Goal: Check status: Check status

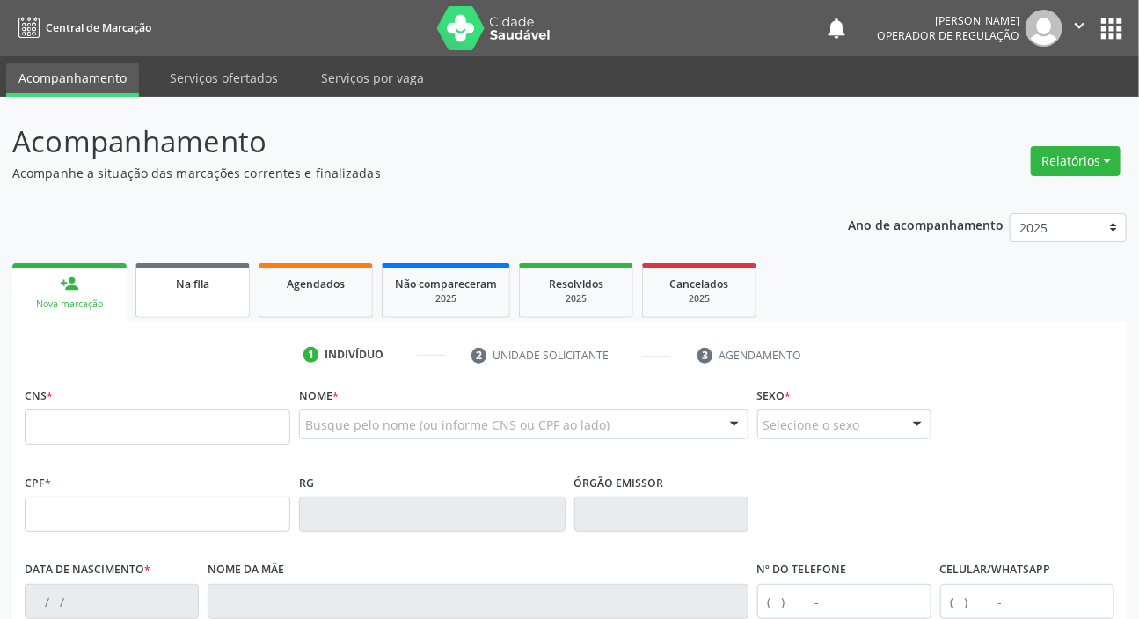
click at [204, 292] on link "Na fila" at bounding box center [192, 290] width 114 height 55
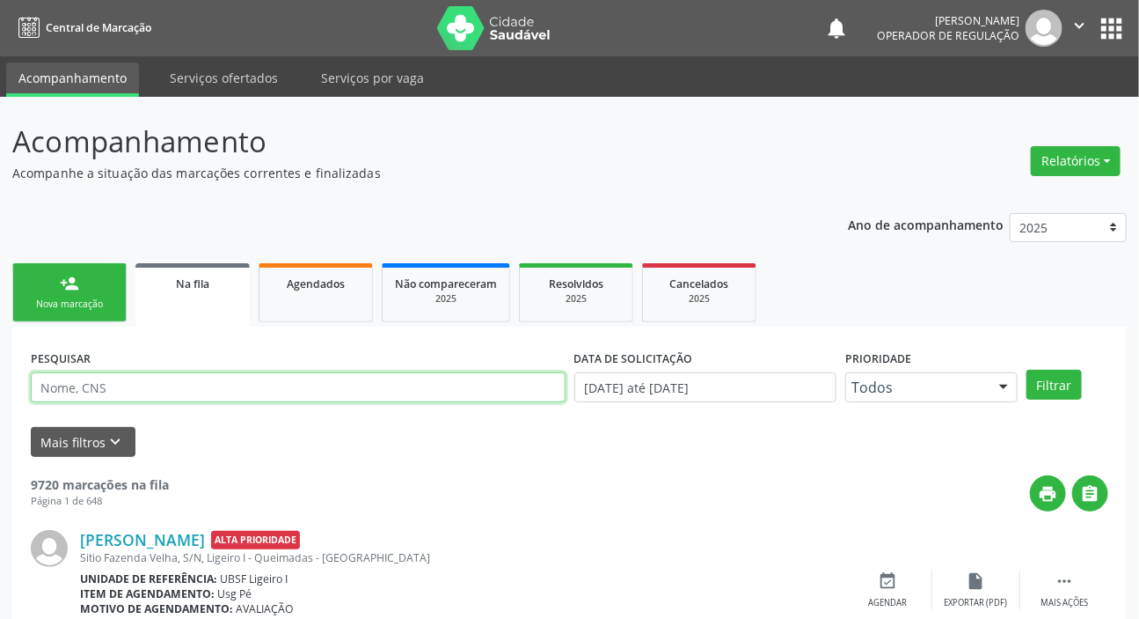
click at [183, 394] on input "text" at bounding box center [298, 387] width 535 height 30
type input "704506337458918"
click at [1027, 370] on button "Filtrar" at bounding box center [1054, 385] width 55 height 30
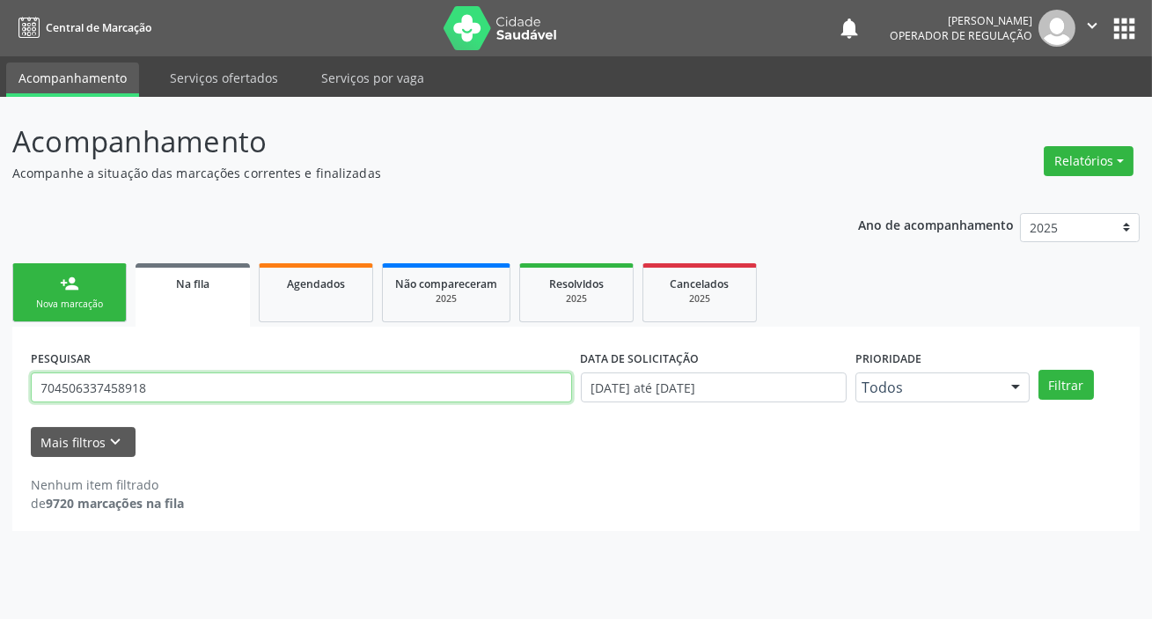
click at [170, 386] on input "704506337458918" at bounding box center [301, 387] width 541 height 30
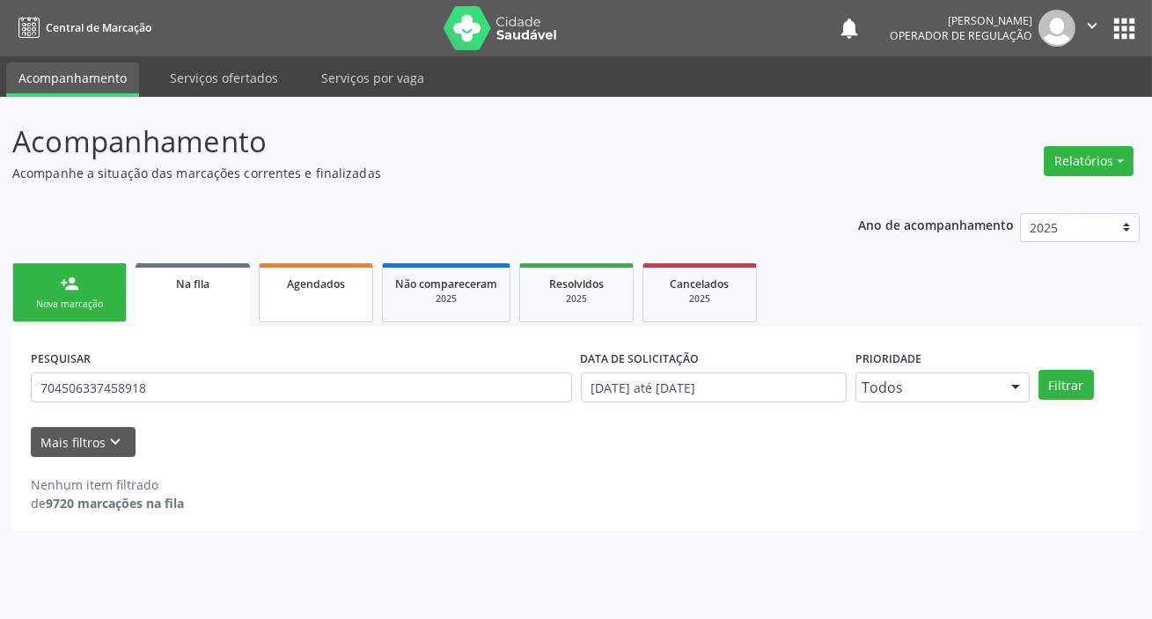
click at [328, 274] on div "Agendados" at bounding box center [316, 283] width 88 height 18
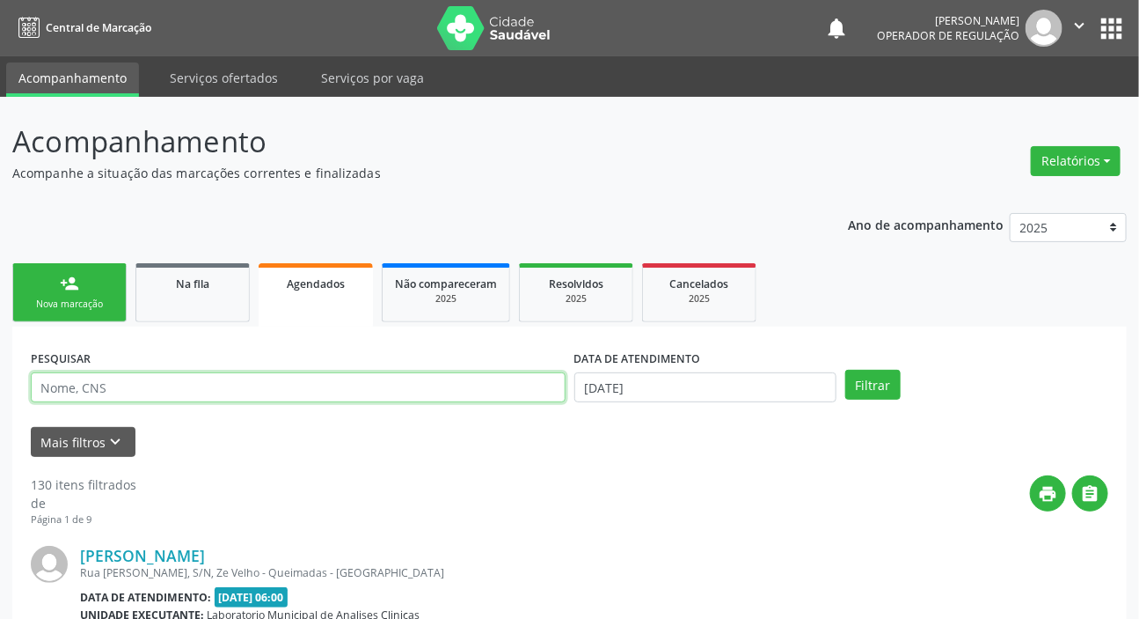
click at [260, 391] on input "text" at bounding box center [298, 387] width 535 height 30
paste input "704506337458918"
type input "704506337458918"
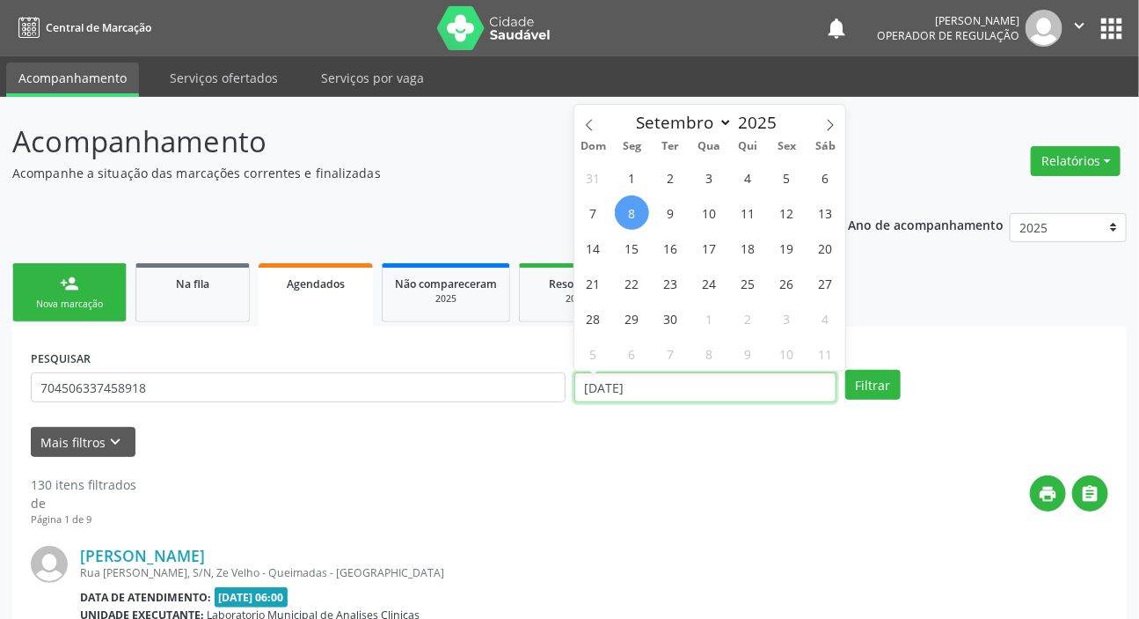
click at [585, 379] on input "[DATE]" at bounding box center [706, 387] width 263 height 30
click at [875, 383] on button "Filtrar" at bounding box center [872, 385] width 55 height 30
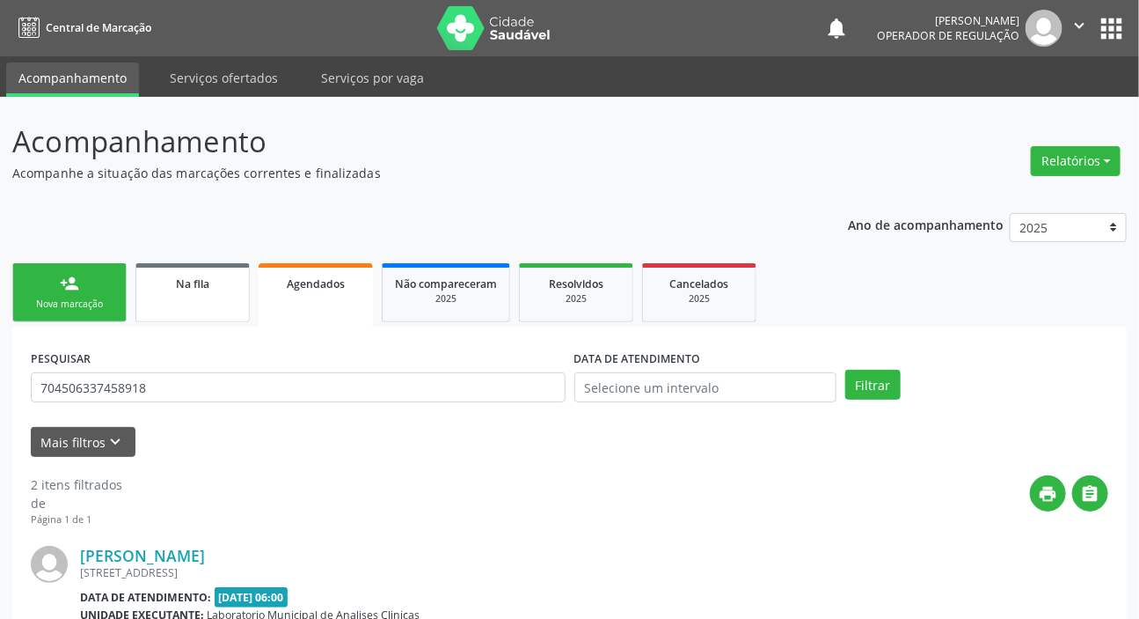
click at [207, 289] on span "Na fila" at bounding box center [192, 283] width 33 height 15
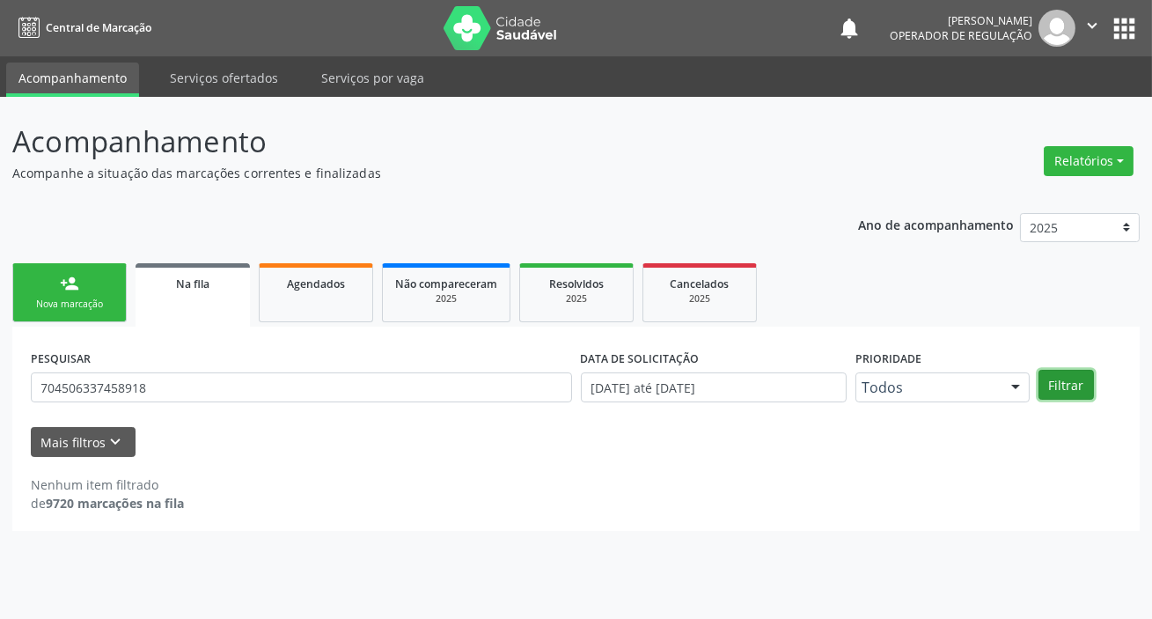
click at [1074, 386] on button "Filtrar" at bounding box center [1065, 385] width 55 height 30
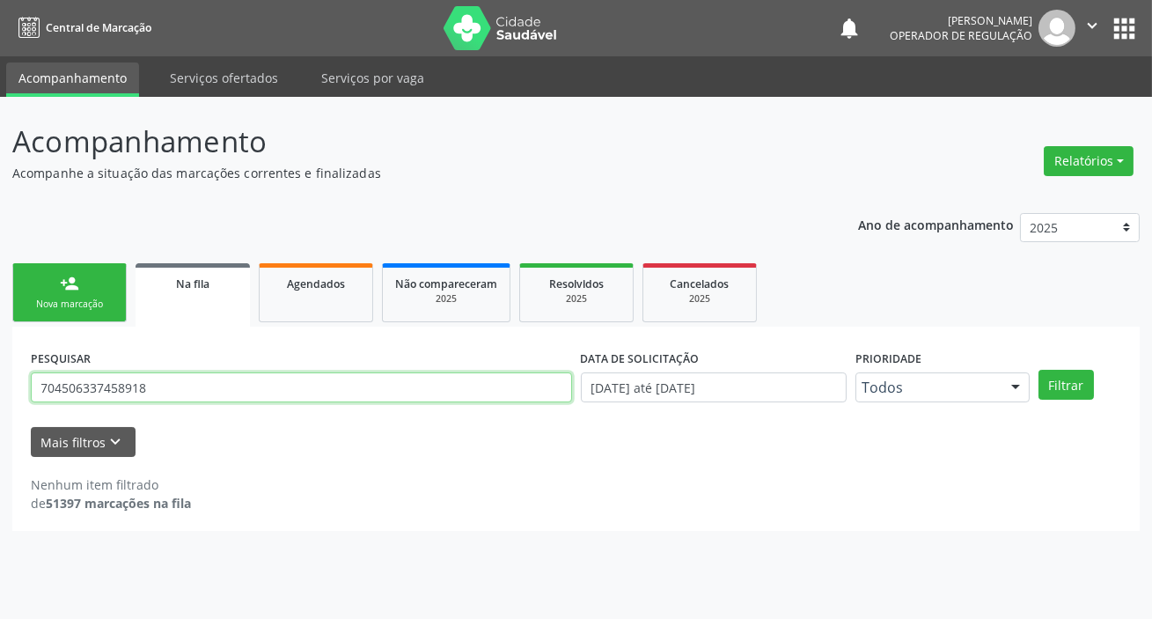
click at [230, 384] on input "704506337458918" at bounding box center [301, 387] width 541 height 30
click at [229, 384] on input "704506337458918" at bounding box center [301, 387] width 541 height 30
type input "7000000141596907"
click at [1038, 370] on button "Filtrar" at bounding box center [1065, 385] width 55 height 30
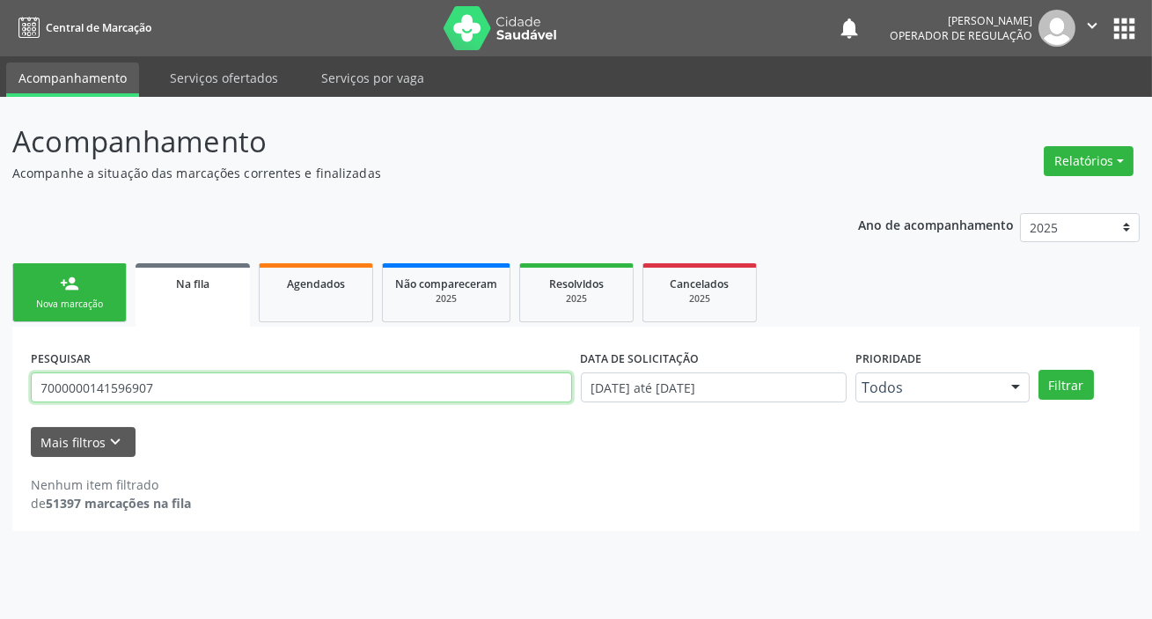
click at [205, 396] on input "7000000141596907" at bounding box center [301, 387] width 541 height 30
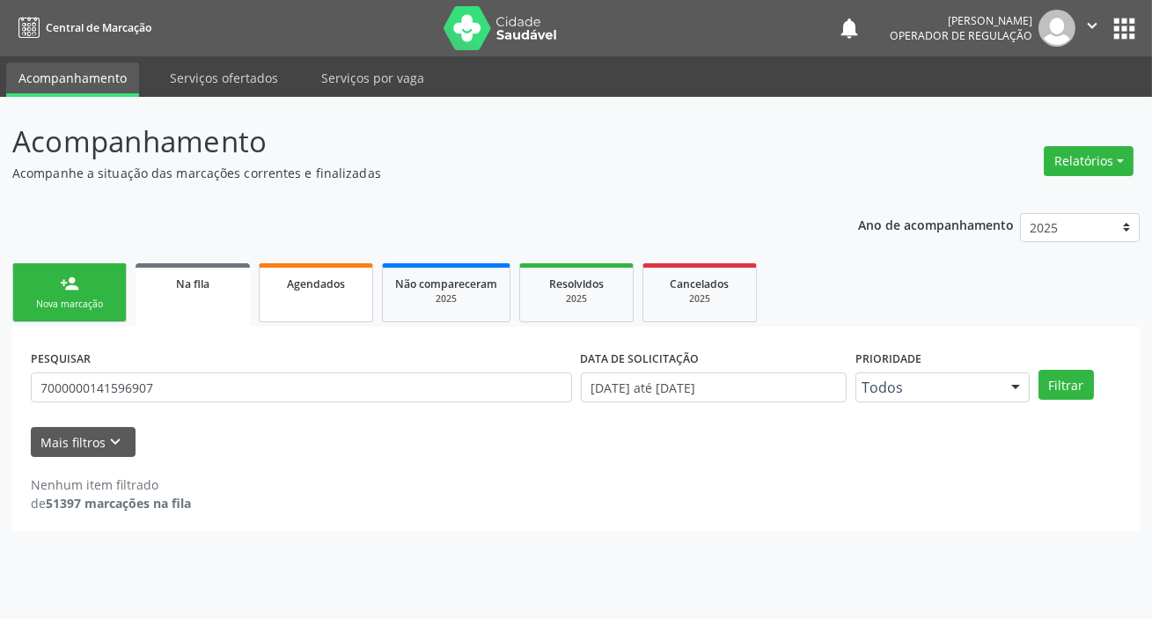
click at [359, 289] on div "Agendados" at bounding box center [316, 283] width 88 height 18
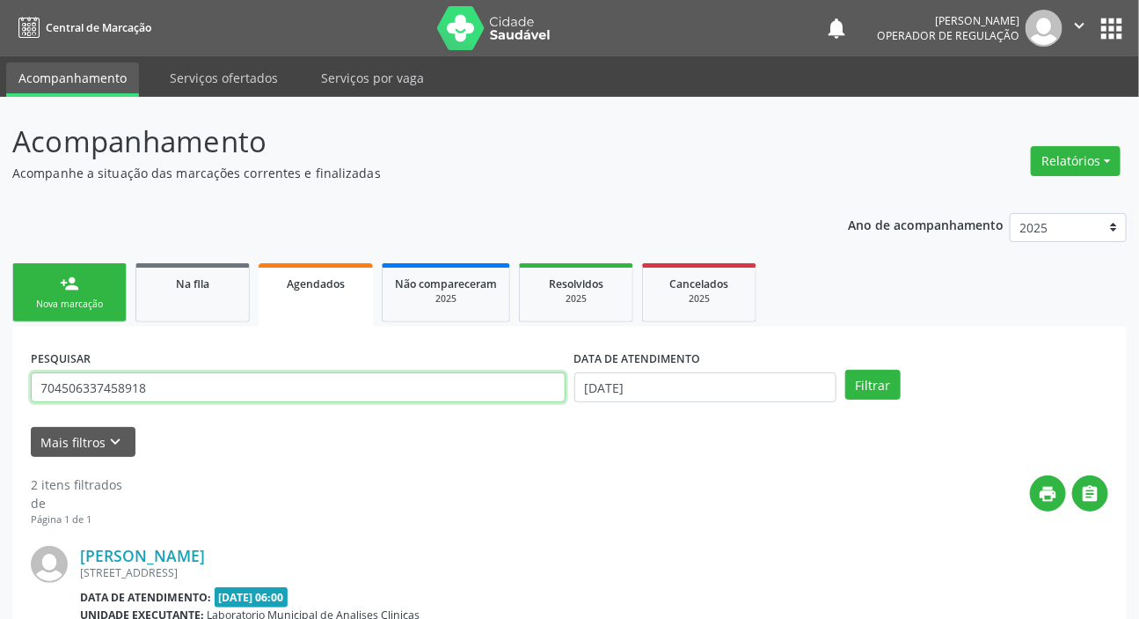
click at [326, 392] on input "704506337458918" at bounding box center [298, 387] width 535 height 30
paste input "00000141596907"
type input "7000000141596907"
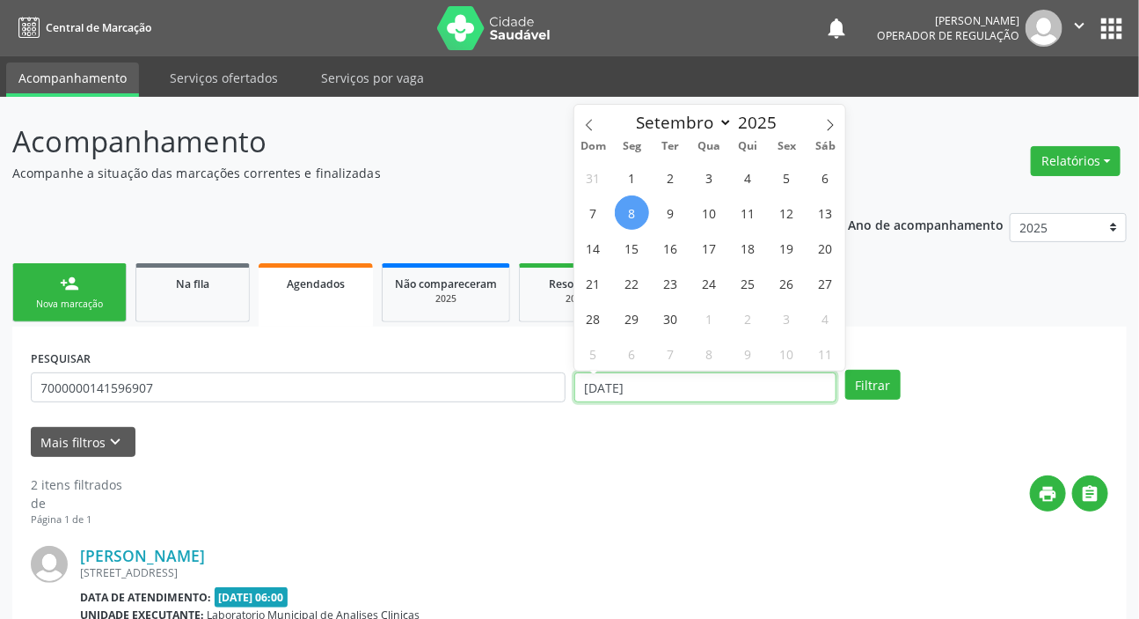
click at [625, 387] on input "[DATE]" at bounding box center [706, 387] width 263 height 30
click at [845, 370] on button "Filtrar" at bounding box center [872, 385] width 55 height 30
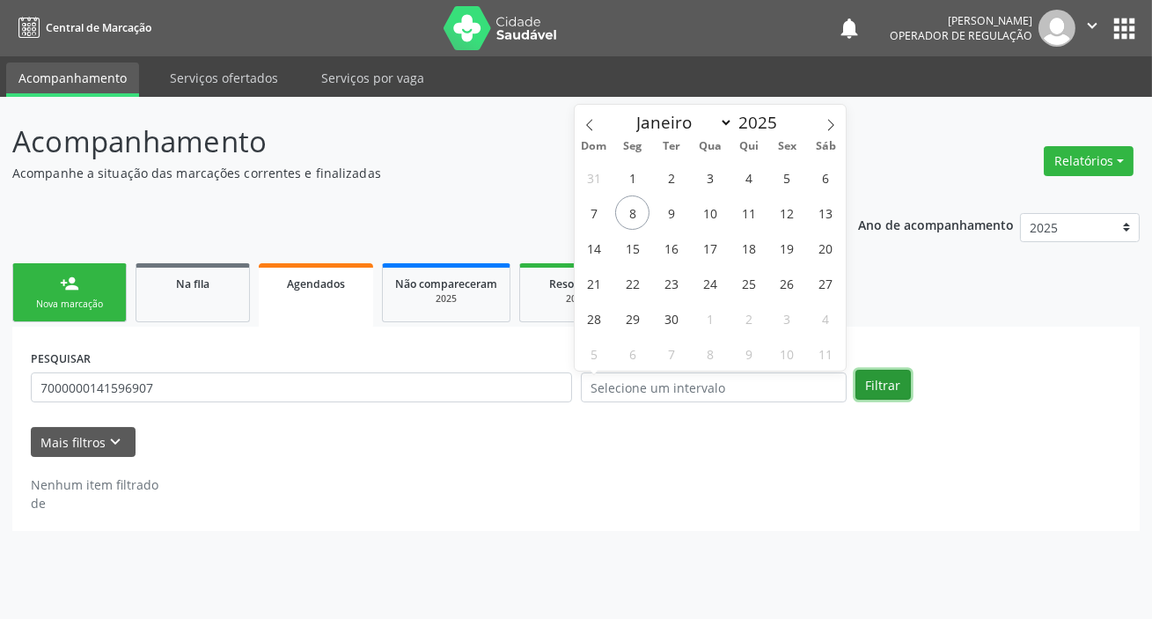
click at [882, 377] on button "Filtrar" at bounding box center [882, 385] width 55 height 30
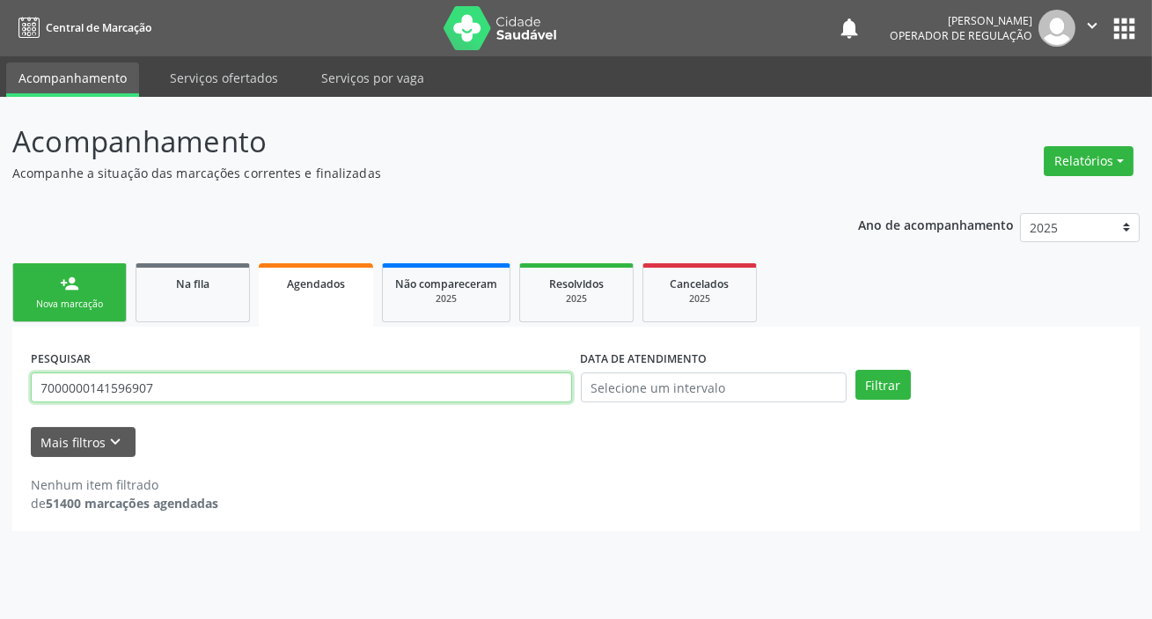
click at [159, 384] on input "7000000141596907" at bounding box center [301, 387] width 541 height 30
click at [96, 388] on input "7000000141596907" at bounding box center [301, 387] width 541 height 30
click at [86, 389] on input "7000000141596907" at bounding box center [301, 387] width 541 height 30
click at [855, 370] on button "Filtrar" at bounding box center [882, 385] width 55 height 30
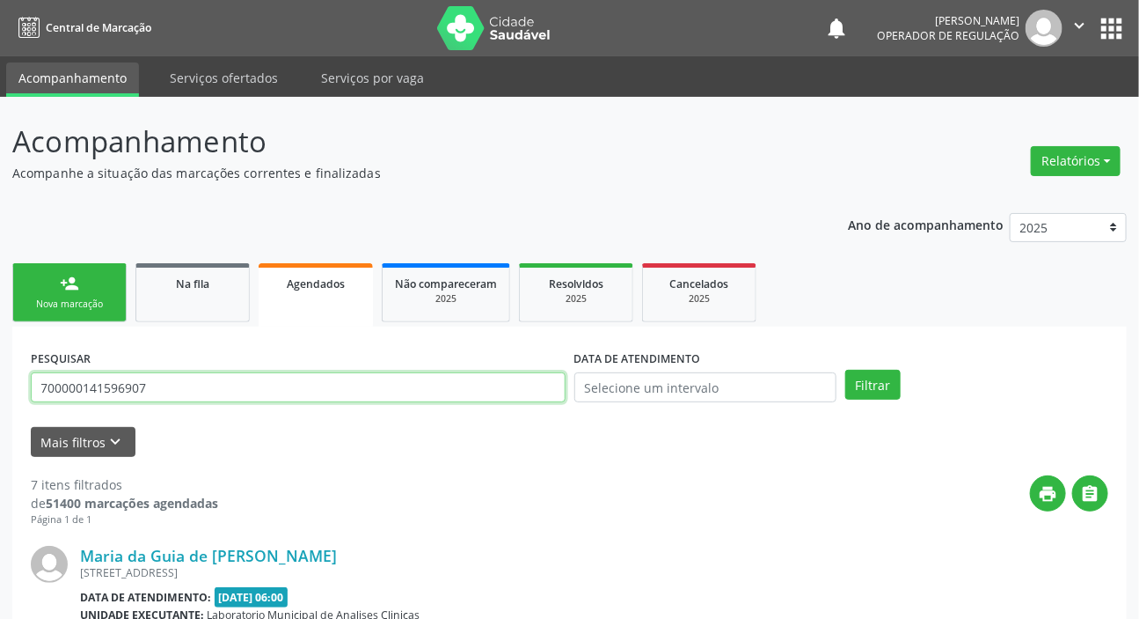
click at [153, 389] on input "700000141596907" at bounding box center [298, 387] width 535 height 30
type input "702809608485766"
click at [845, 370] on button "Filtrar" at bounding box center [872, 385] width 55 height 30
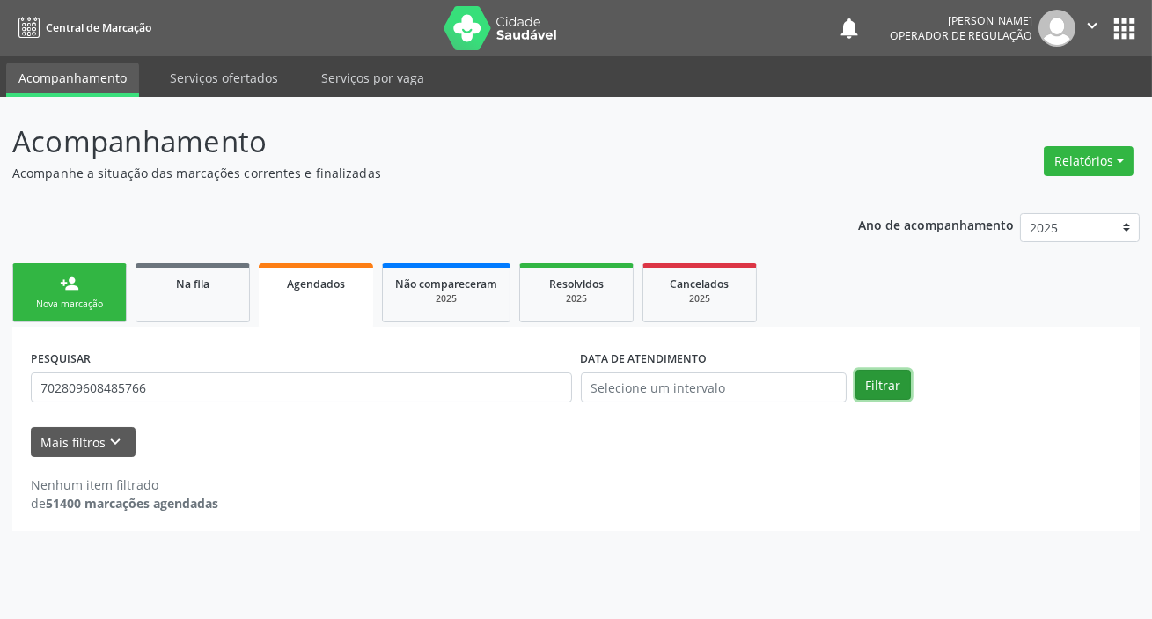
click at [900, 377] on button "Filtrar" at bounding box center [882, 385] width 55 height 30
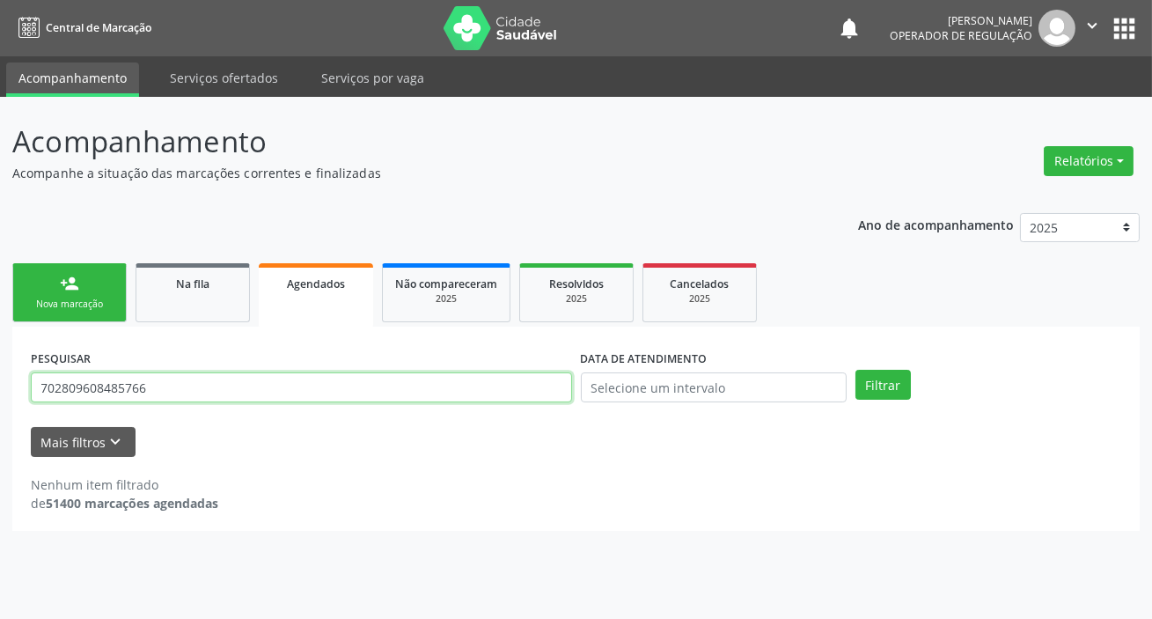
click at [132, 395] on input "702809608485766" at bounding box center [301, 387] width 541 height 30
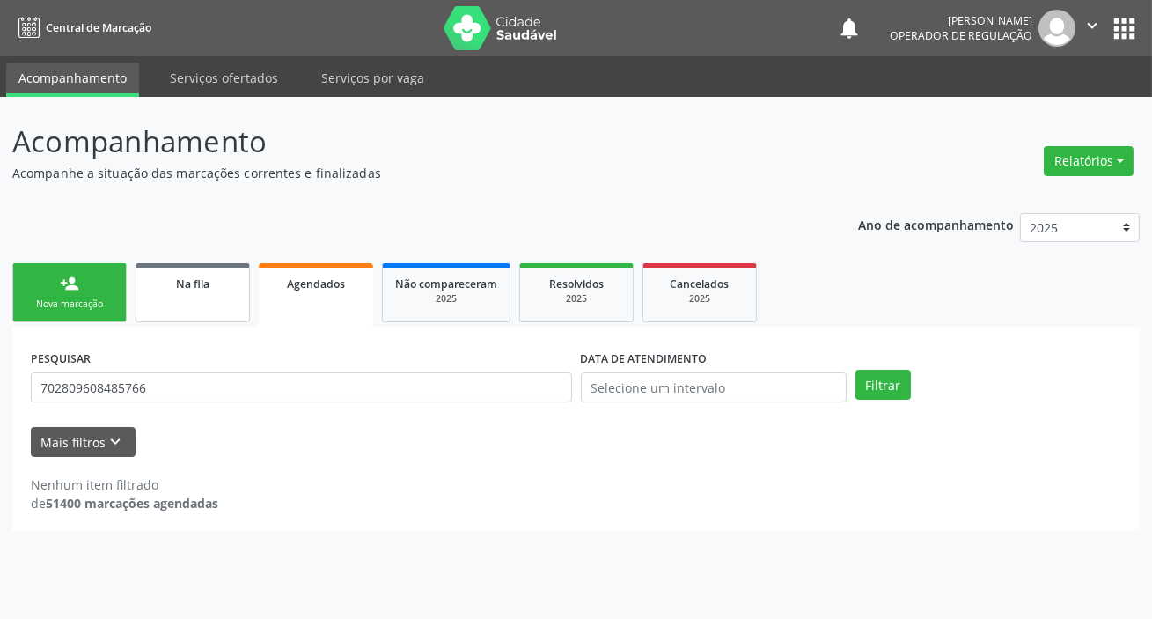
click at [235, 306] on link "Na fila" at bounding box center [192, 292] width 114 height 59
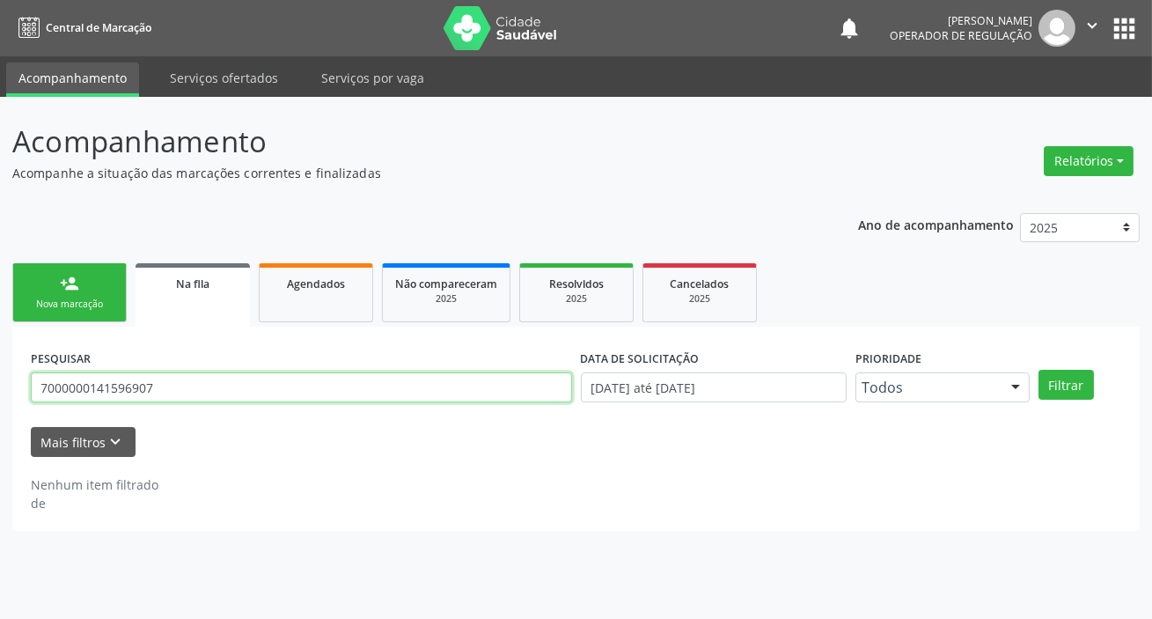
click at [319, 388] on input "7000000141596907" at bounding box center [301, 387] width 541 height 30
paste input "2809608485766"
type input "702809608485766"
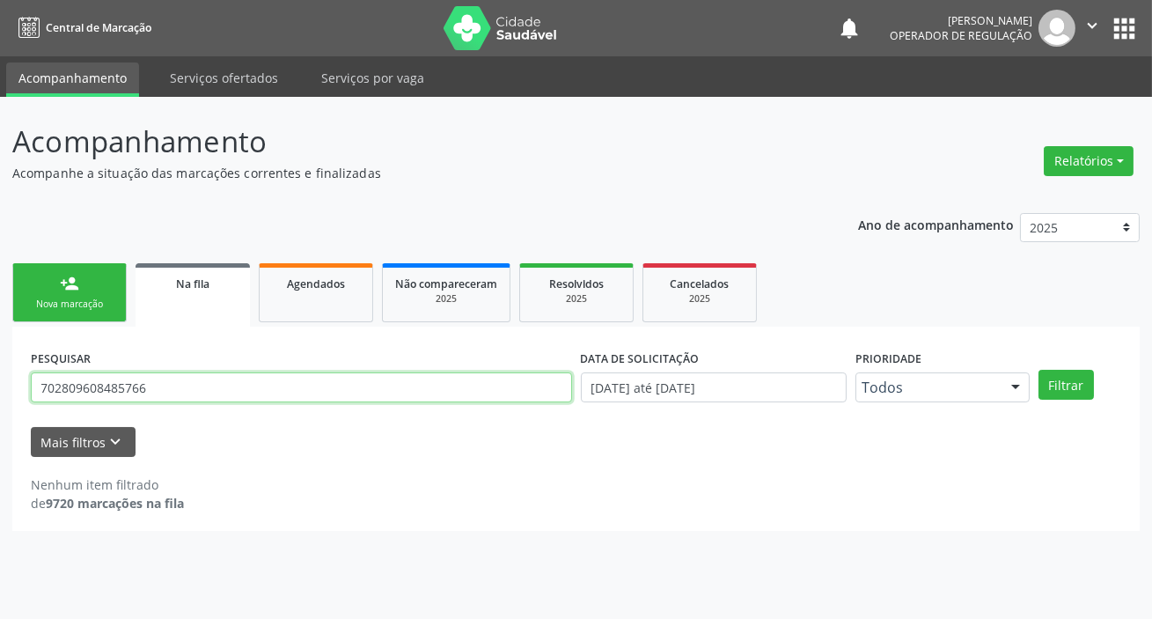
click at [1038, 370] on button "Filtrar" at bounding box center [1065, 385] width 55 height 30
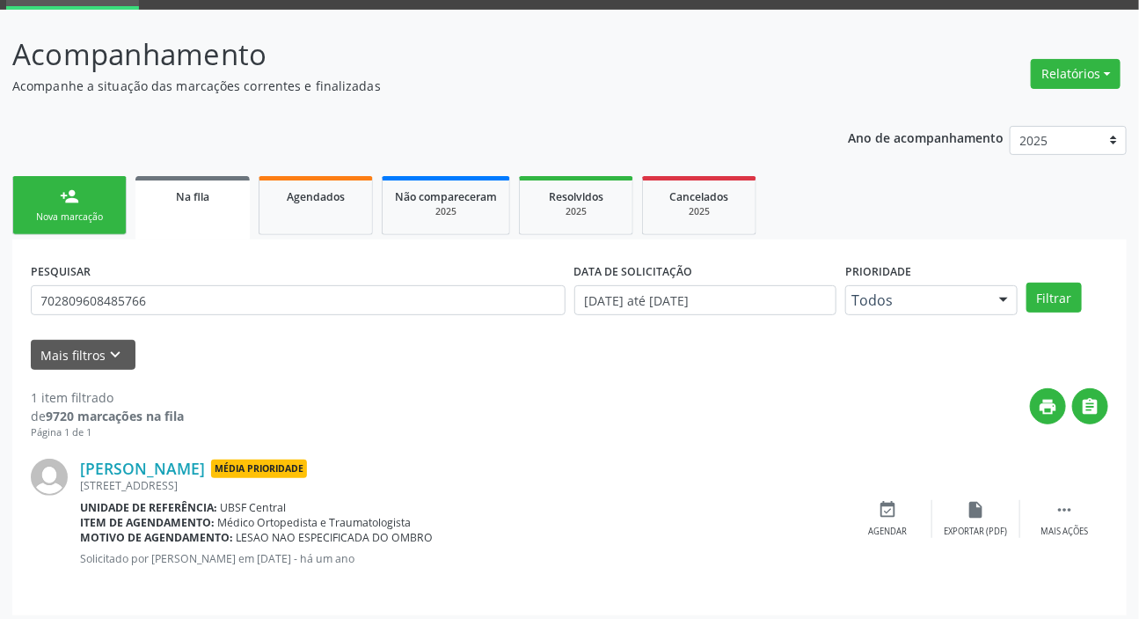
scroll to position [95, 0]
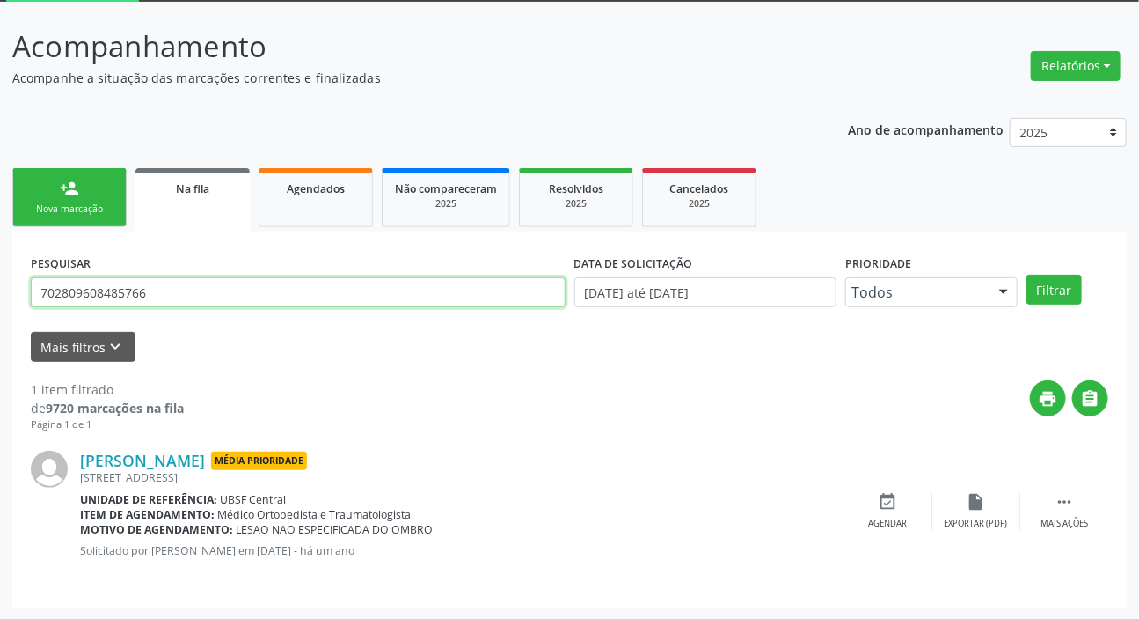
click at [213, 288] on input "702809608485766" at bounding box center [298, 292] width 535 height 30
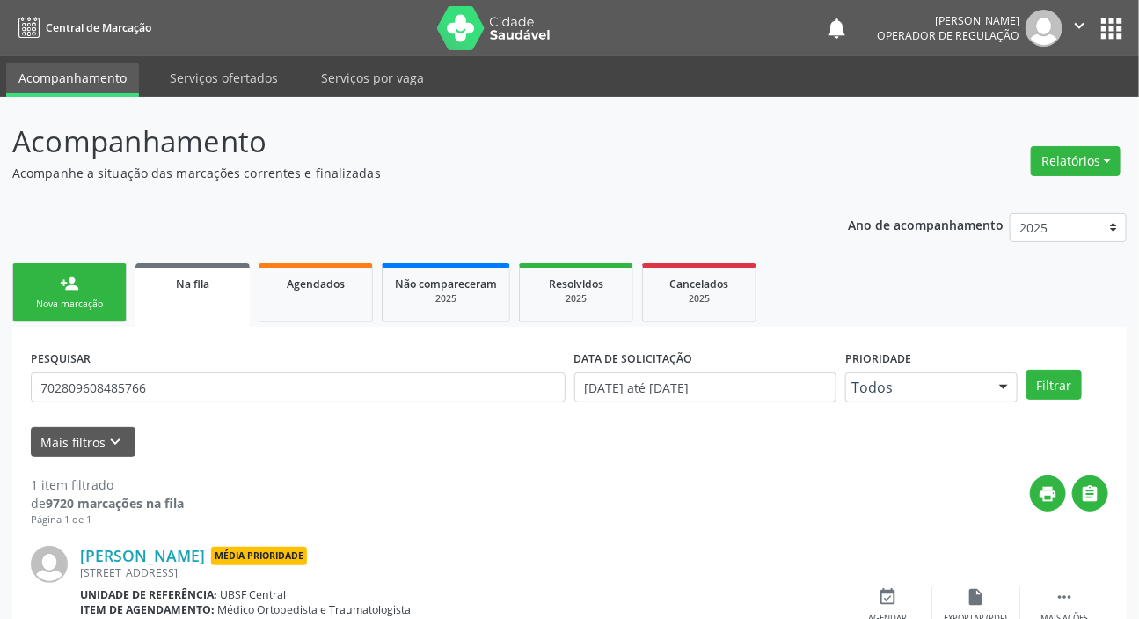
click at [1112, 35] on button "apps" at bounding box center [1111, 28] width 31 height 31
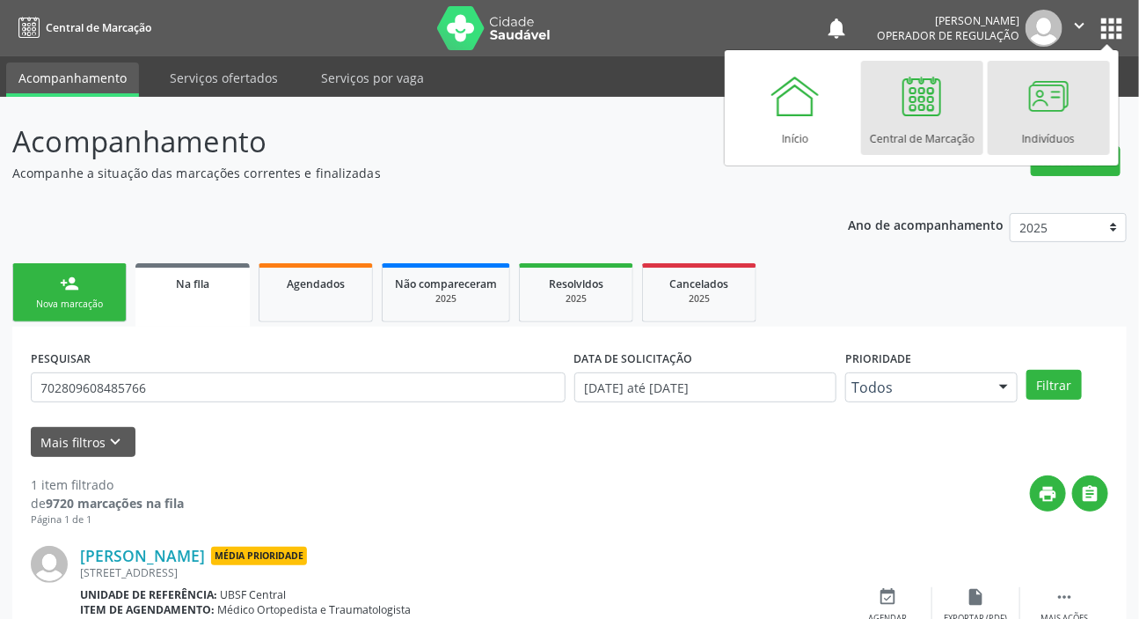
click at [1029, 113] on div at bounding box center [1048, 96] width 53 height 53
